Goal: Transaction & Acquisition: Purchase product/service

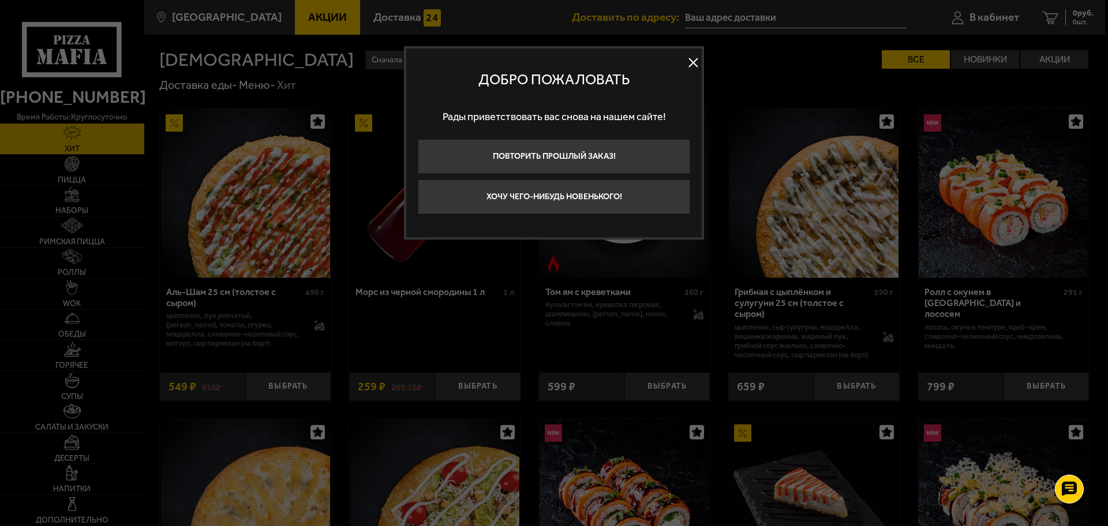
click at [692, 62] on button at bounding box center [692, 62] width 17 height 17
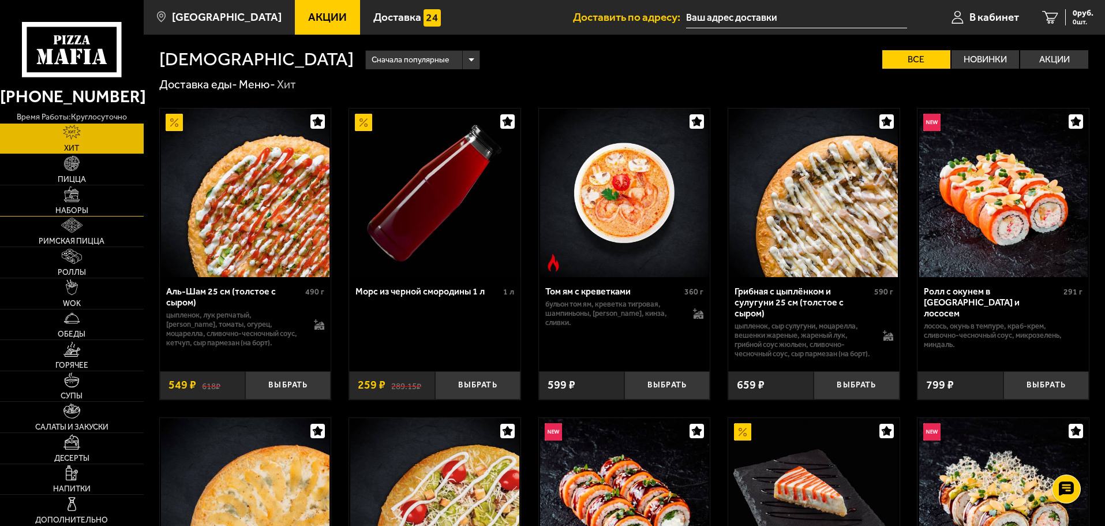
click at [75, 202] on link "Наборы" at bounding box center [72, 200] width 144 height 31
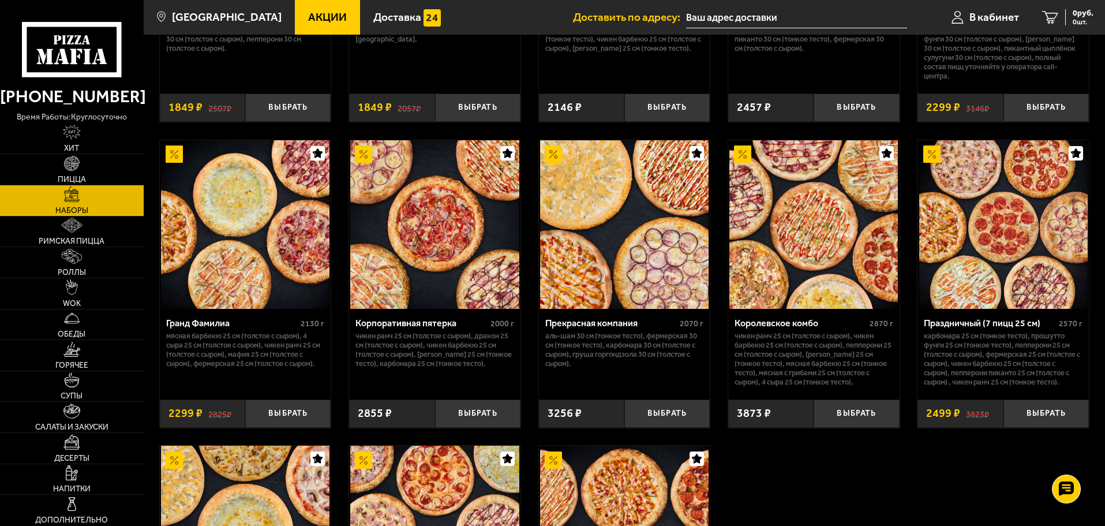
scroll to position [1442, 0]
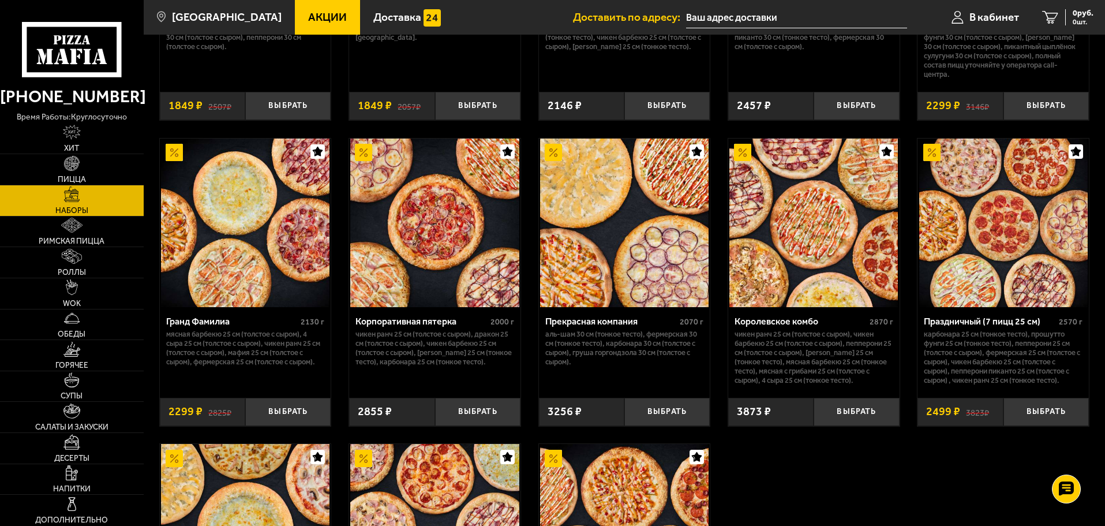
click at [599, 242] on img at bounding box center [624, 222] width 168 height 168
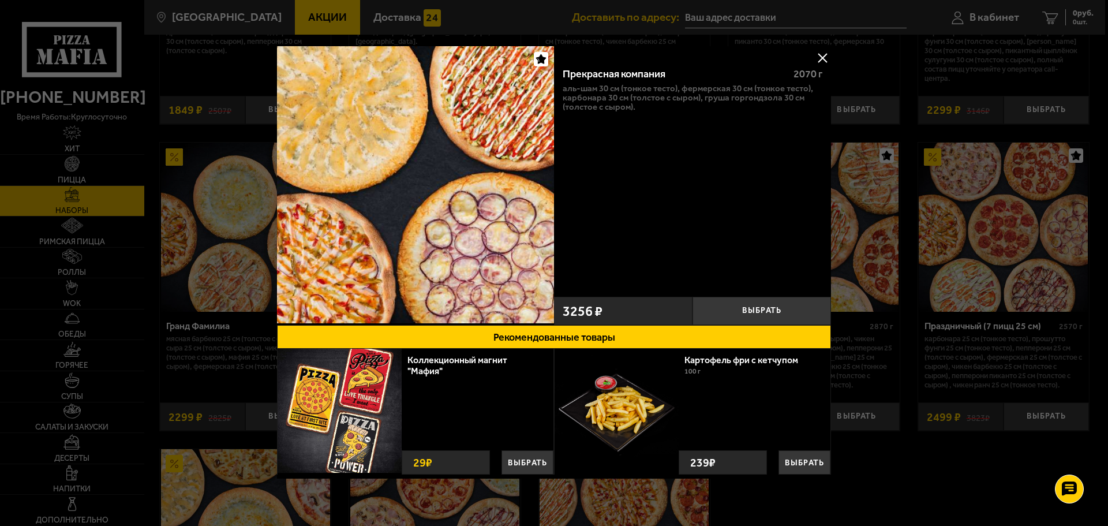
click at [821, 59] on button at bounding box center [821, 57] width 17 height 17
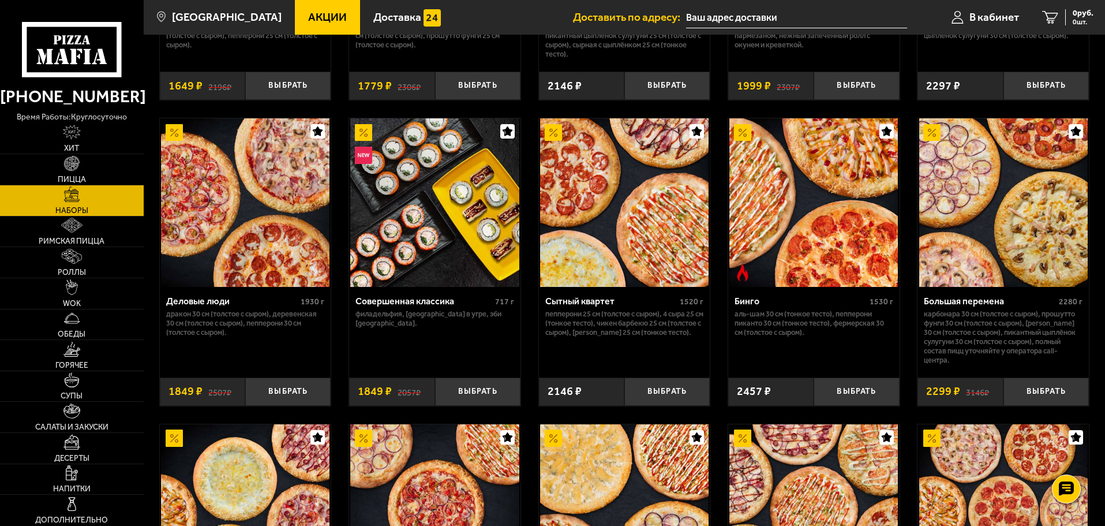
scroll to position [1154, 0]
